Goal: Task Accomplishment & Management: Manage account settings

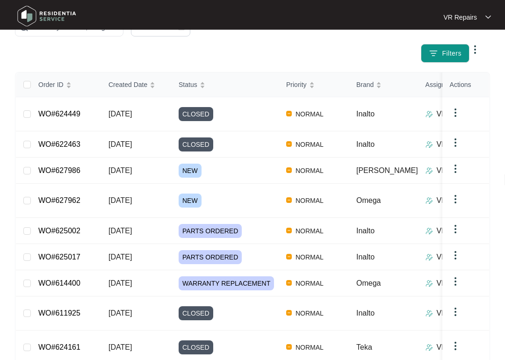
scroll to position [120, 0]
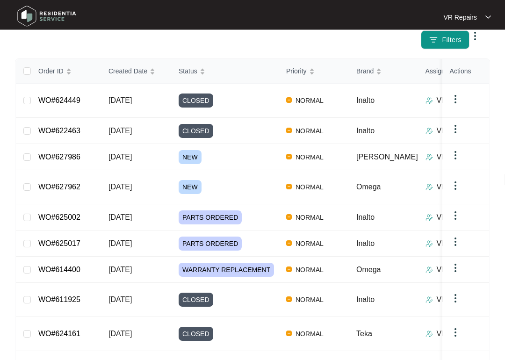
click at [69, 183] on link "WO#627962" at bounding box center [59, 187] width 42 height 8
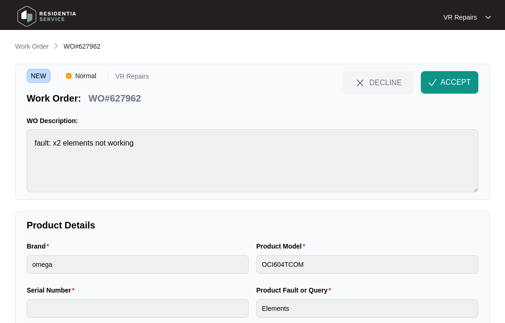
click at [456, 76] on button "ACCEPT" at bounding box center [450, 82] width 58 height 22
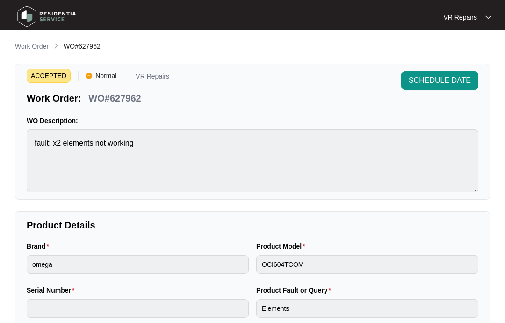
click at [30, 43] on p "Work Order" at bounding box center [32, 46] width 34 height 9
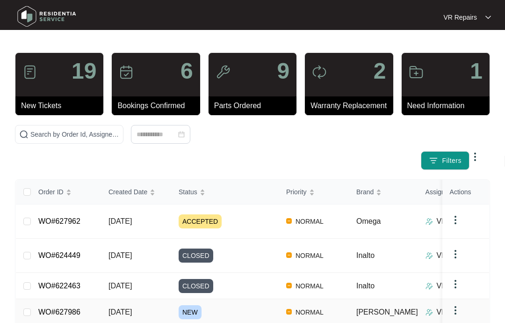
click at [80, 308] on link "WO#627986" at bounding box center [59, 312] width 42 height 8
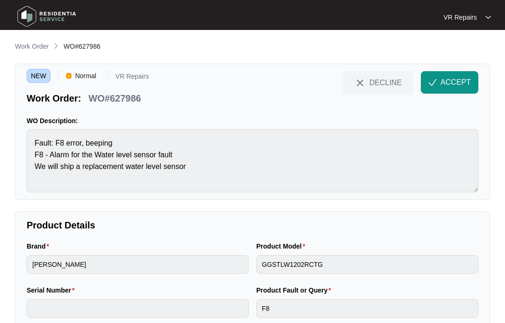
click at [453, 77] on span "ACCEPT" at bounding box center [456, 82] width 30 height 11
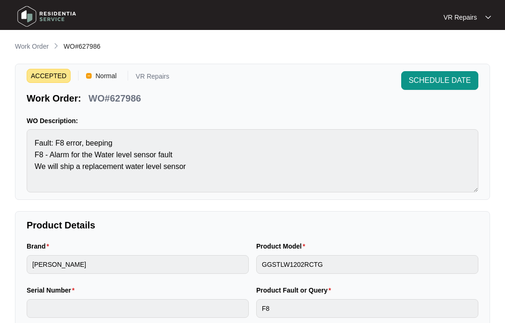
click at [33, 45] on p "Work Order" at bounding box center [32, 46] width 34 height 9
